Goal: Information Seeking & Learning: Learn about a topic

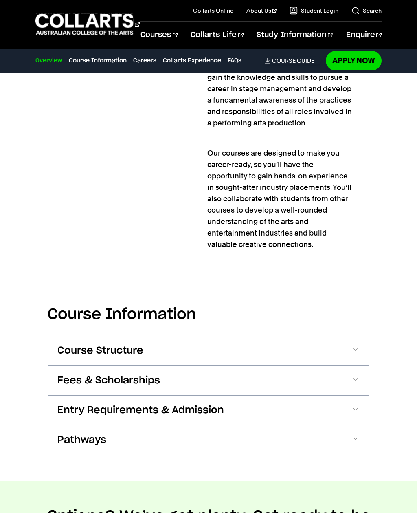
click at [356, 345] on span at bounding box center [356, 350] width 8 height 11
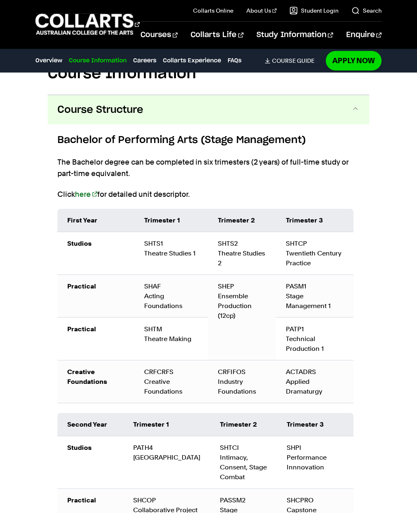
scroll to position [1041, 0]
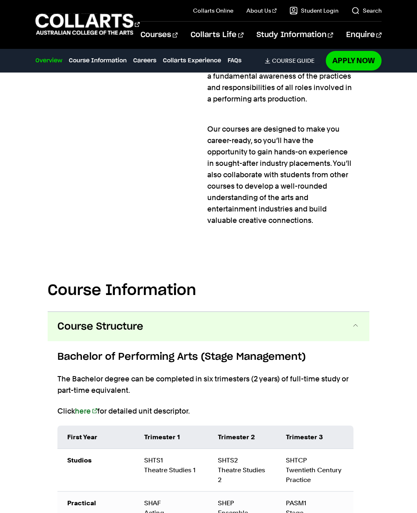
click at [353, 321] on span at bounding box center [356, 326] width 8 height 11
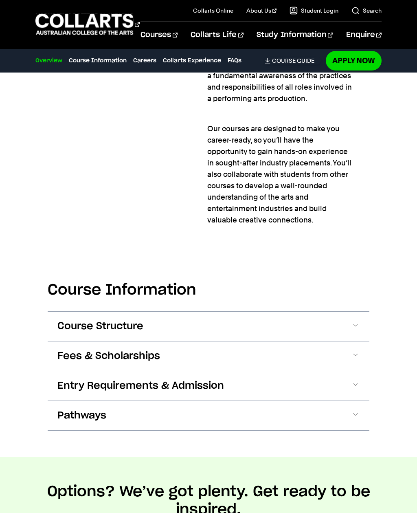
click at [357, 381] on span at bounding box center [356, 386] width 8 height 11
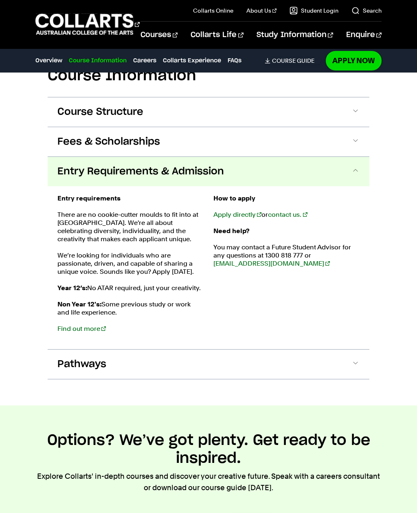
scroll to position [1101, 0]
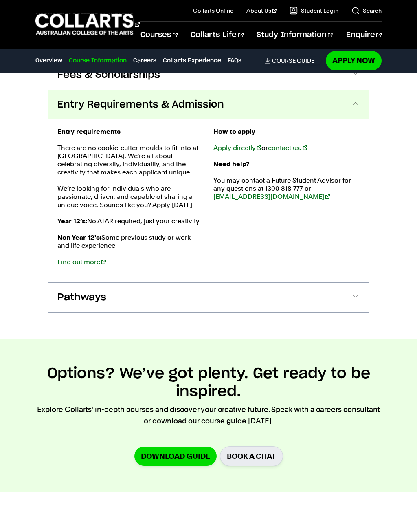
click at [249, 144] on link "Apply directly" at bounding box center [237, 148] width 48 height 8
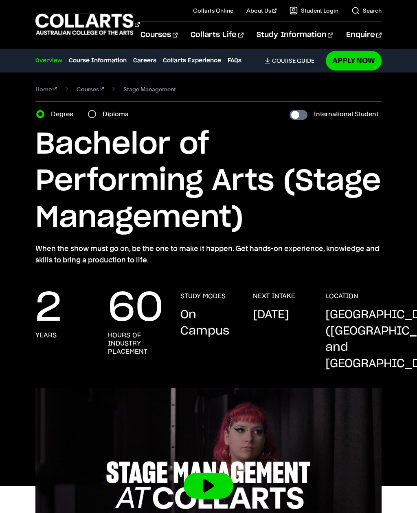
scroll to position [0, 0]
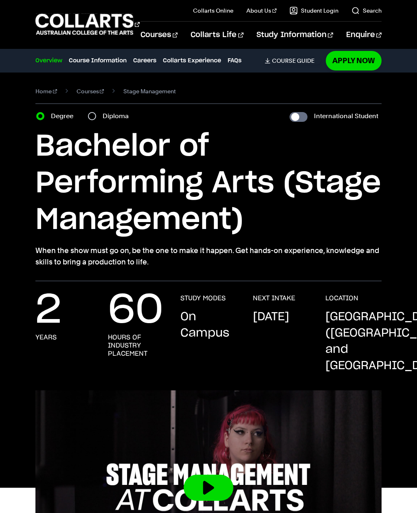
click at [154, 86] on span "Stage Management" at bounding box center [149, 91] width 53 height 11
click at [89, 93] on link "Courses" at bounding box center [91, 91] width 28 height 11
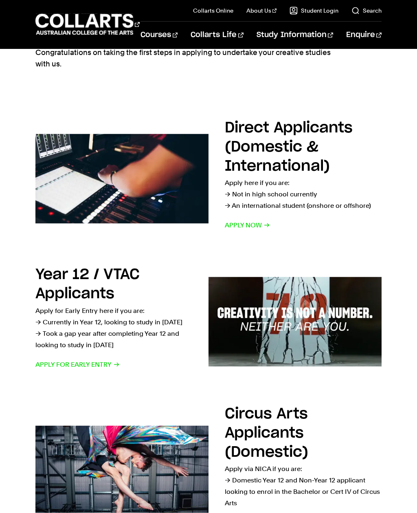
scroll to position [77, 0]
click at [252, 225] on span "Apply now" at bounding box center [247, 224] width 45 height 11
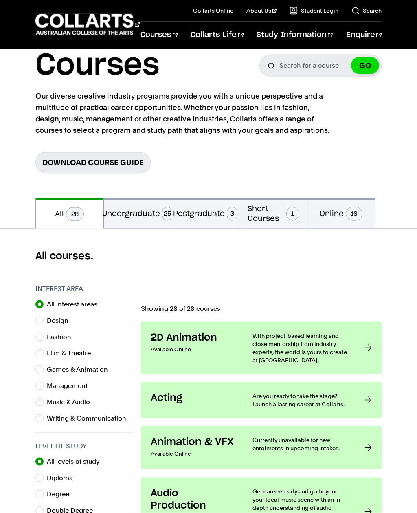
scroll to position [33, 0]
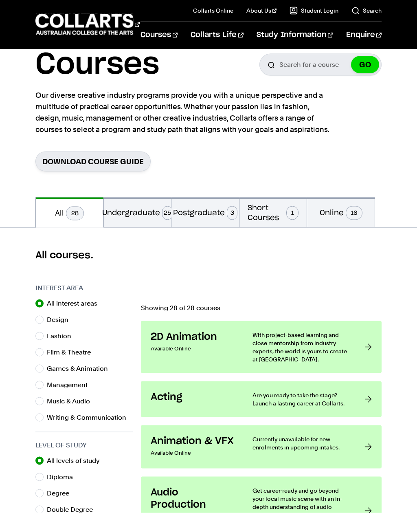
click at [43, 383] on input "Management" at bounding box center [39, 385] width 8 height 8
radio input "true"
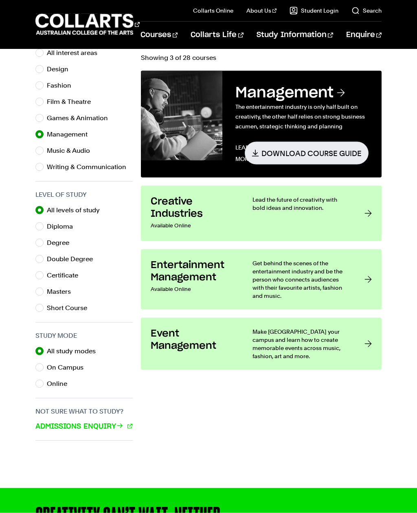
scroll to position [284, 0]
click at [363, 282] on link "Entertainment Management Available Online Get behind the scenes of the entertai…" at bounding box center [261, 279] width 241 height 60
click at [369, 259] on div at bounding box center [368, 279] width 7 height 41
click at [300, 259] on p "Get behind the scenes of the entertainment industry and be the person who conne…" at bounding box center [301, 279] width 96 height 41
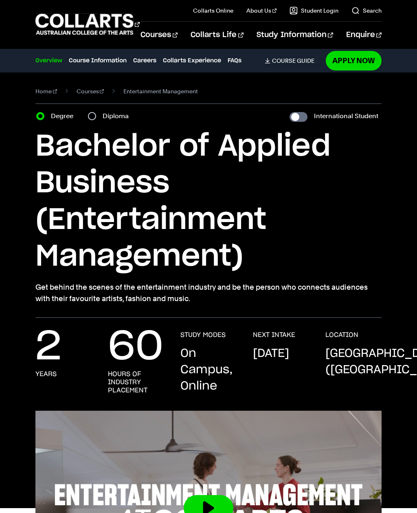
click at [84, 95] on link "Courses" at bounding box center [91, 91] width 28 height 11
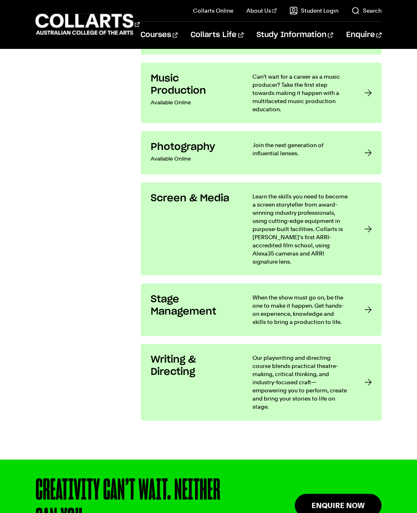
scroll to position [1765, 0]
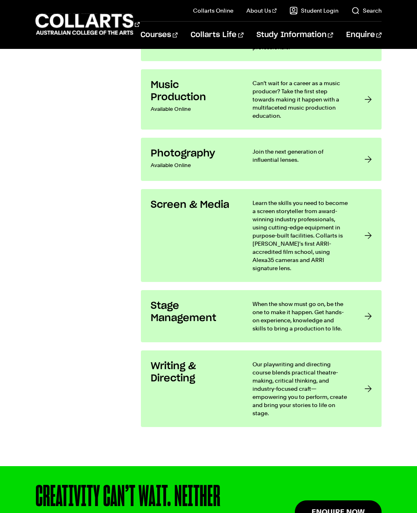
click at [369, 307] on div at bounding box center [368, 316] width 7 height 33
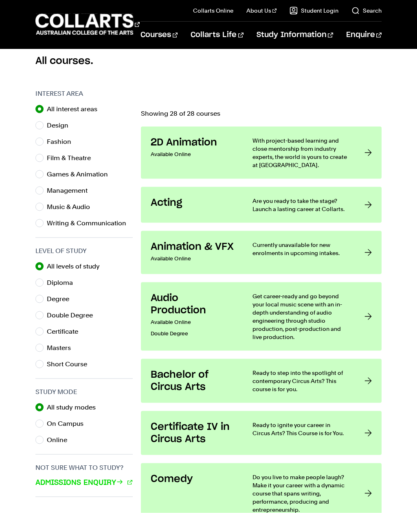
scroll to position [305, 0]
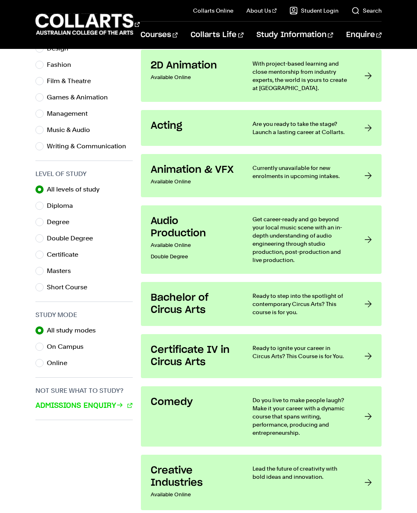
click at [43, 204] on input "Diploma" at bounding box center [39, 206] width 8 height 8
radio input "true"
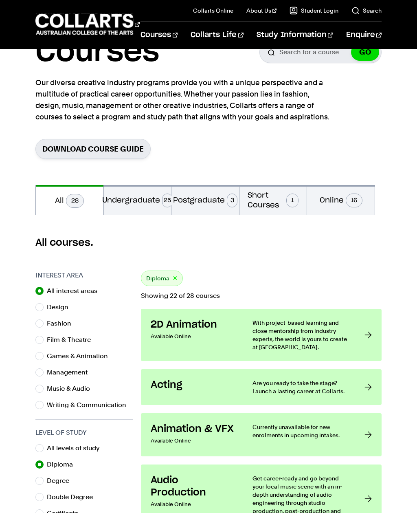
scroll to position [44, 0]
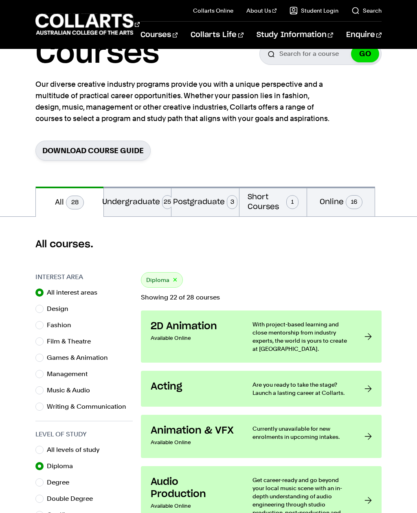
click at [145, 198] on button "Undergraduate 25" at bounding box center [138, 202] width 68 height 30
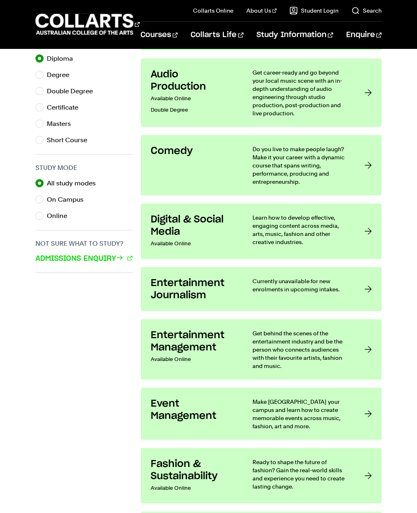
scroll to position [452, 0]
click at [326, 350] on p "Get behind the scenes of the entertainment industry and be the person who conne…" at bounding box center [301, 349] width 96 height 41
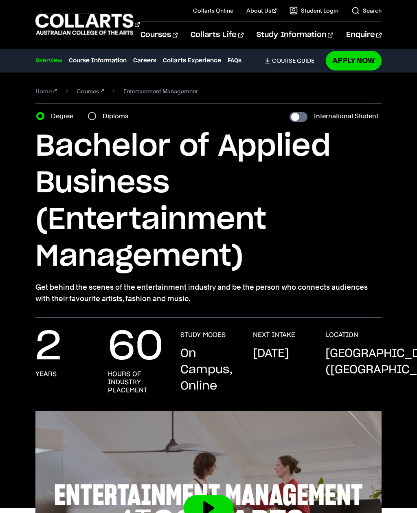
click at [367, 11] on link "Search" at bounding box center [367, 11] width 30 height 8
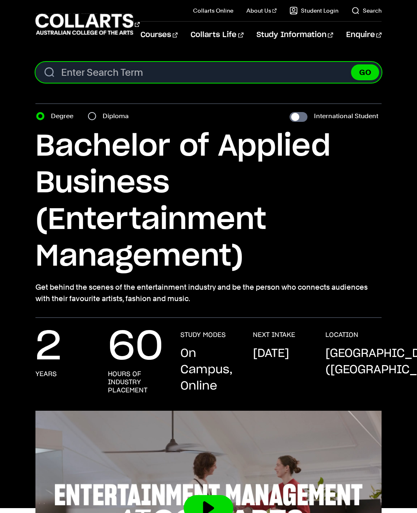
click at [159, 76] on input "Search content" at bounding box center [208, 72] width 346 height 21
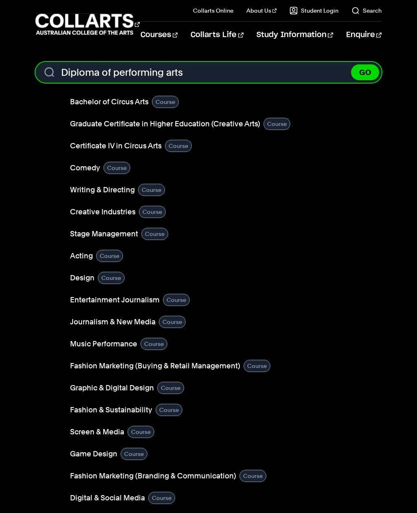
type input "Diploma of performing arts"
click at [365, 72] on button "GO" at bounding box center [365, 72] width 28 height 16
